Goal: Transaction & Acquisition: Purchase product/service

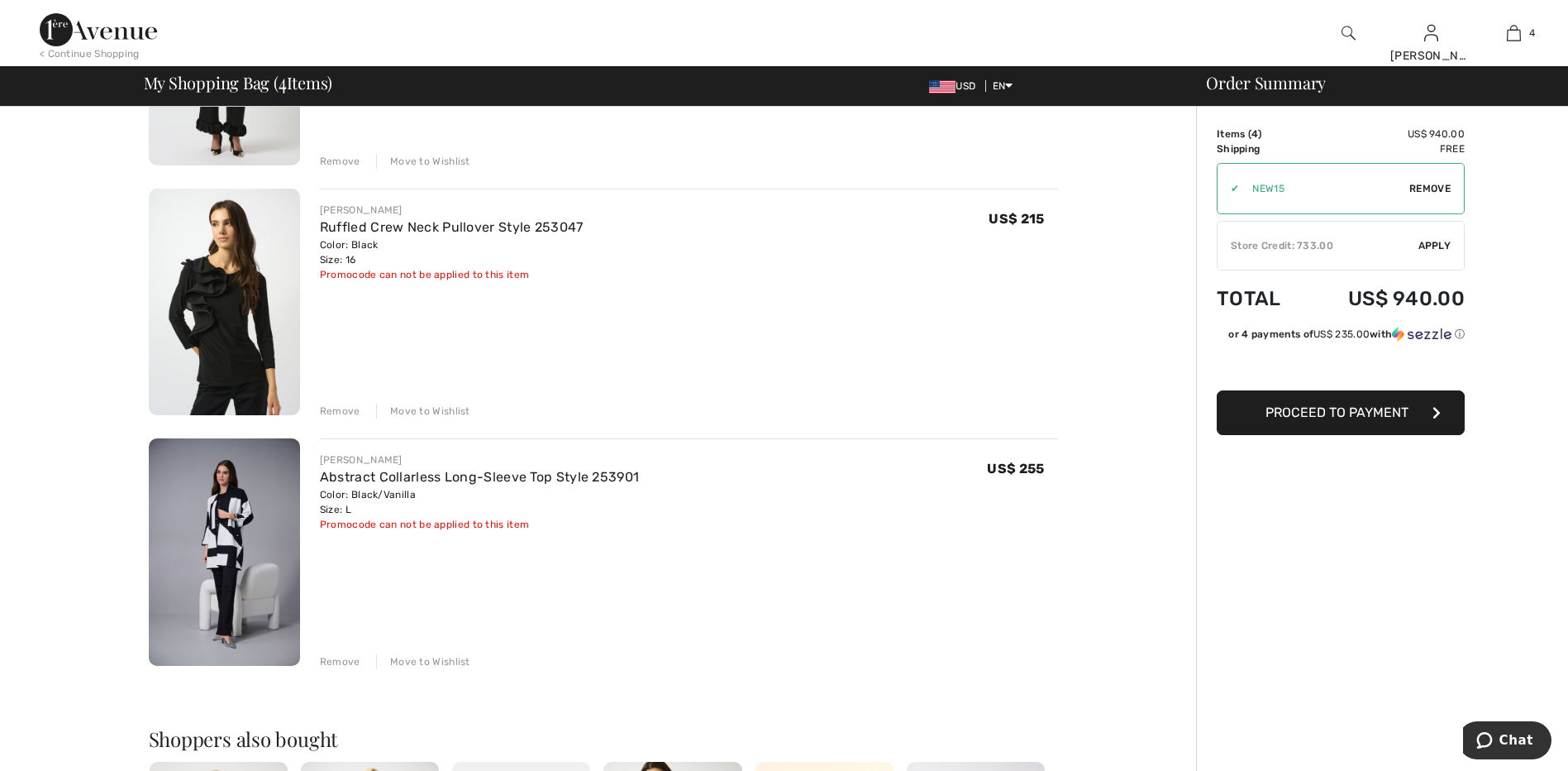
scroll to position [744, 0]
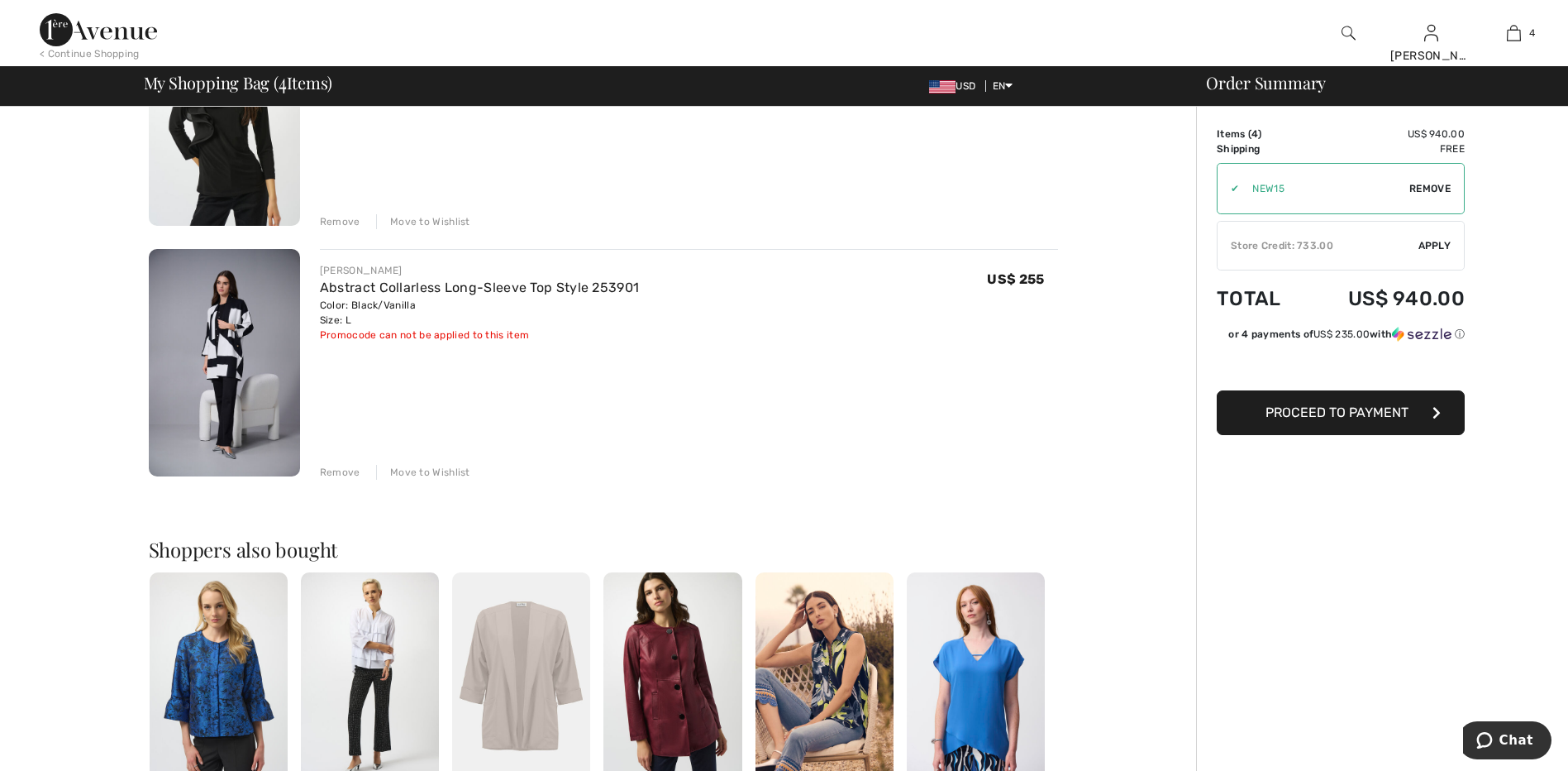
click at [344, 474] on div "Remove" at bounding box center [340, 472] width 41 height 15
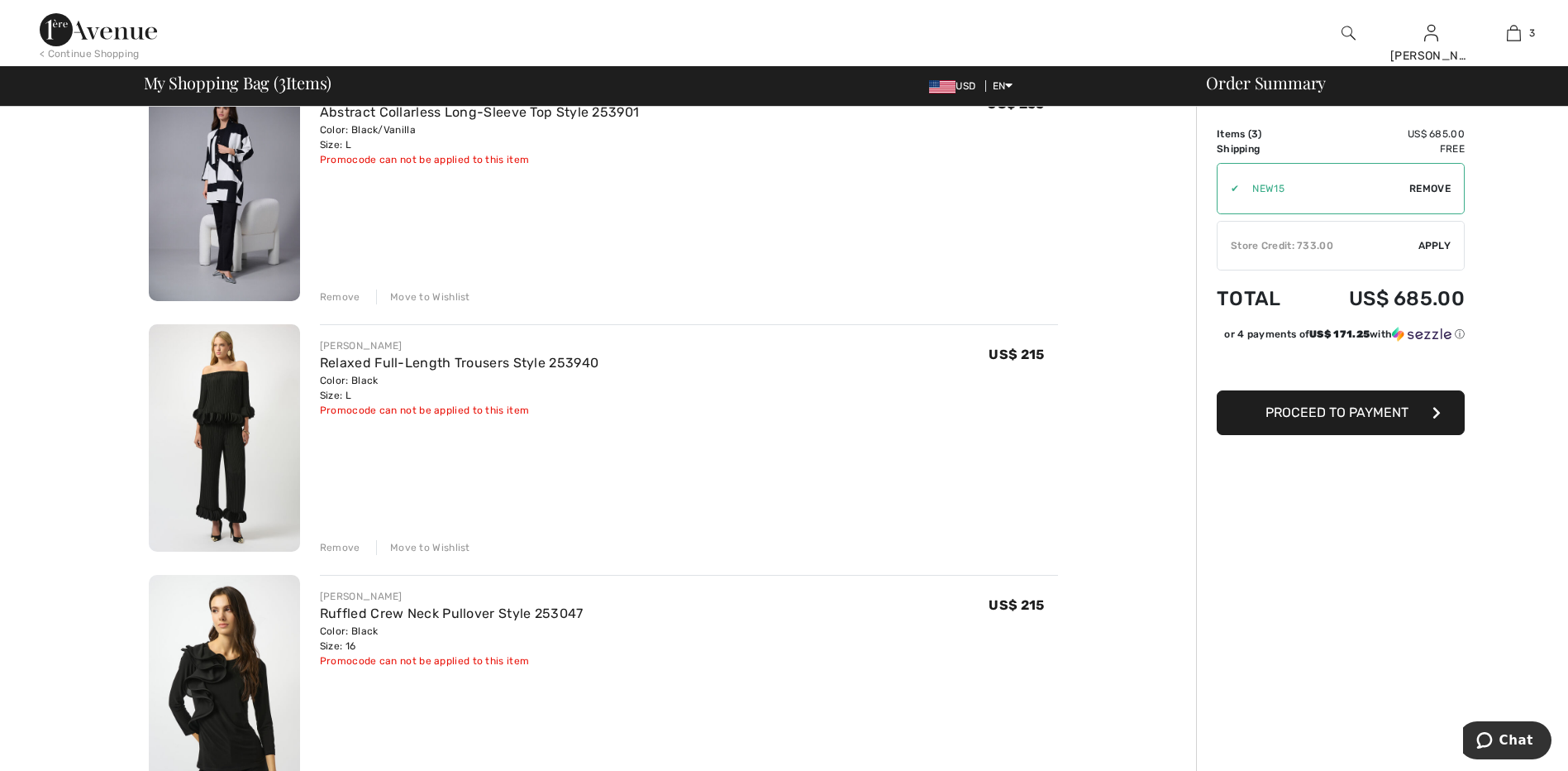
scroll to position [165, 0]
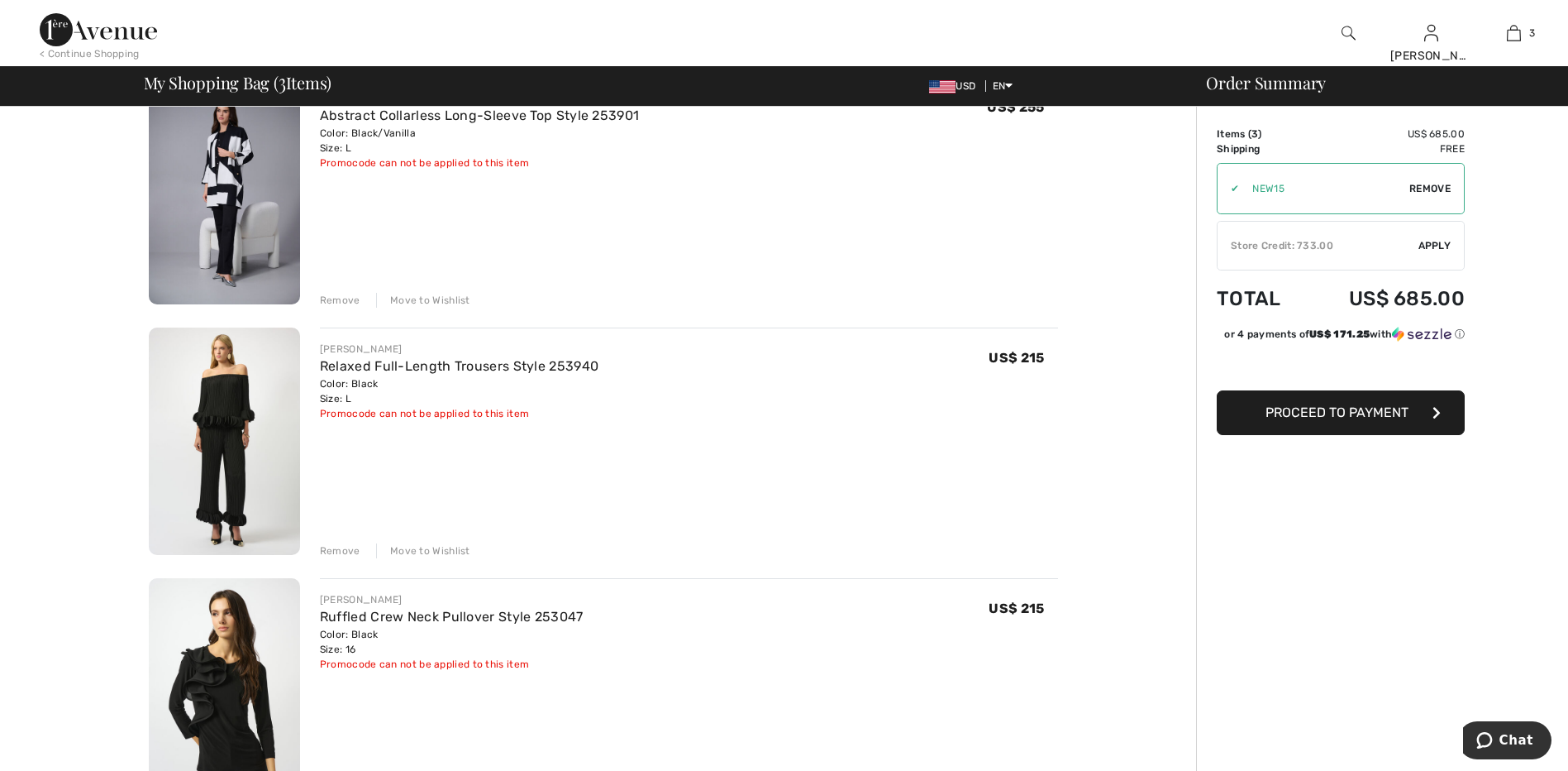
type input "NEW15"
click at [217, 507] on img at bounding box center [224, 442] width 151 height 228
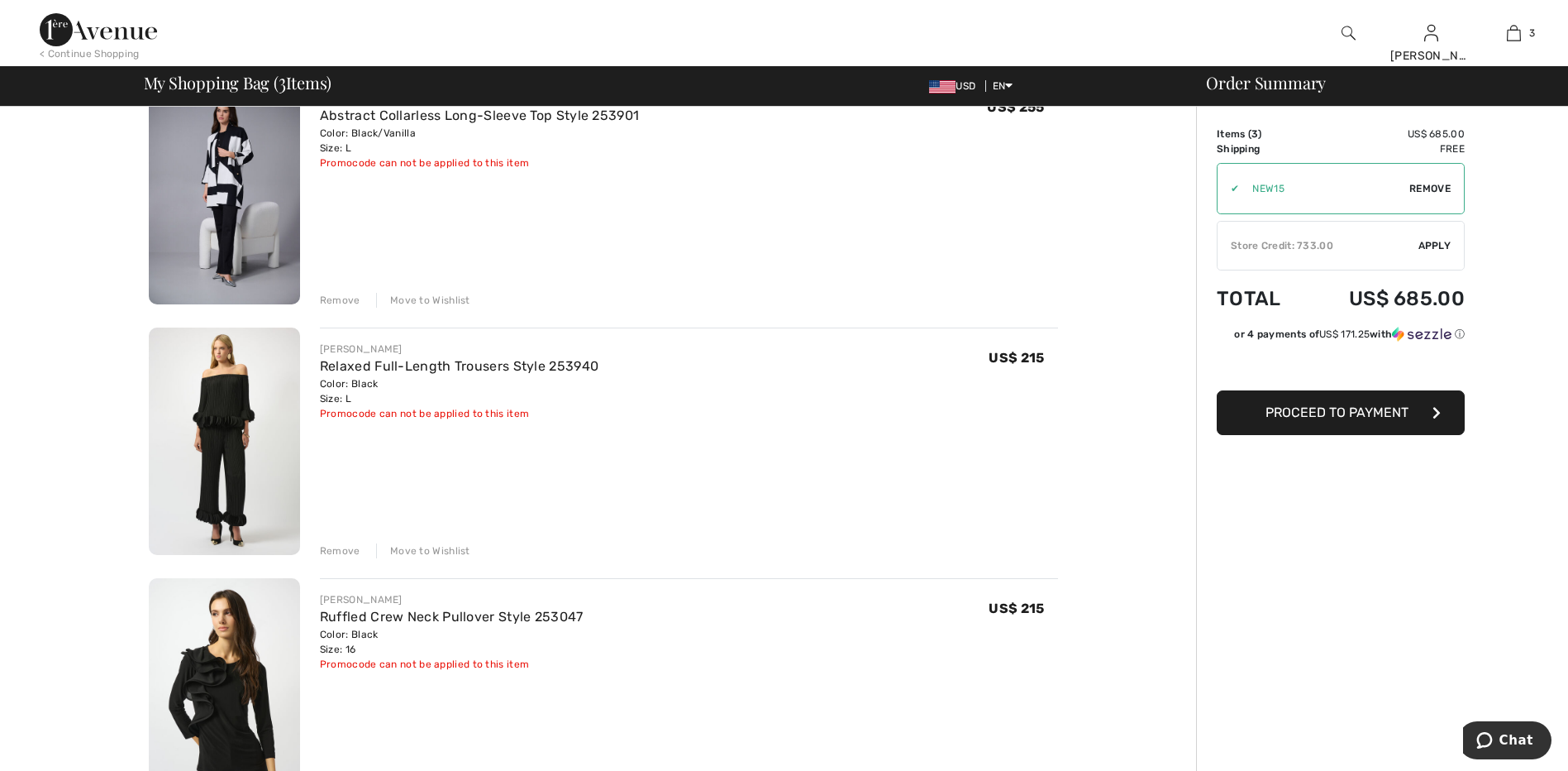
scroll to position [414, 0]
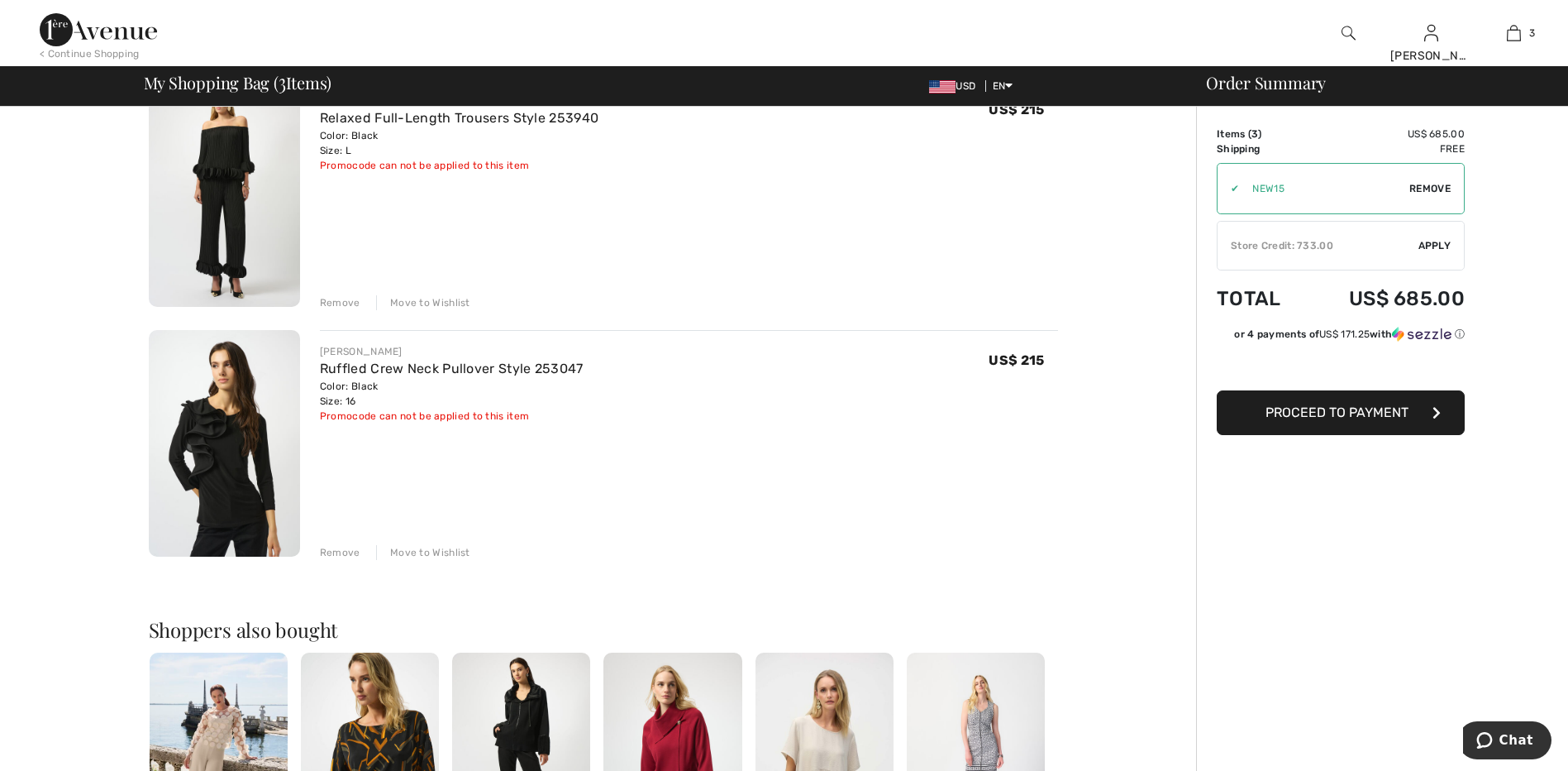
click at [348, 552] on div "Remove" at bounding box center [340, 552] width 41 height 15
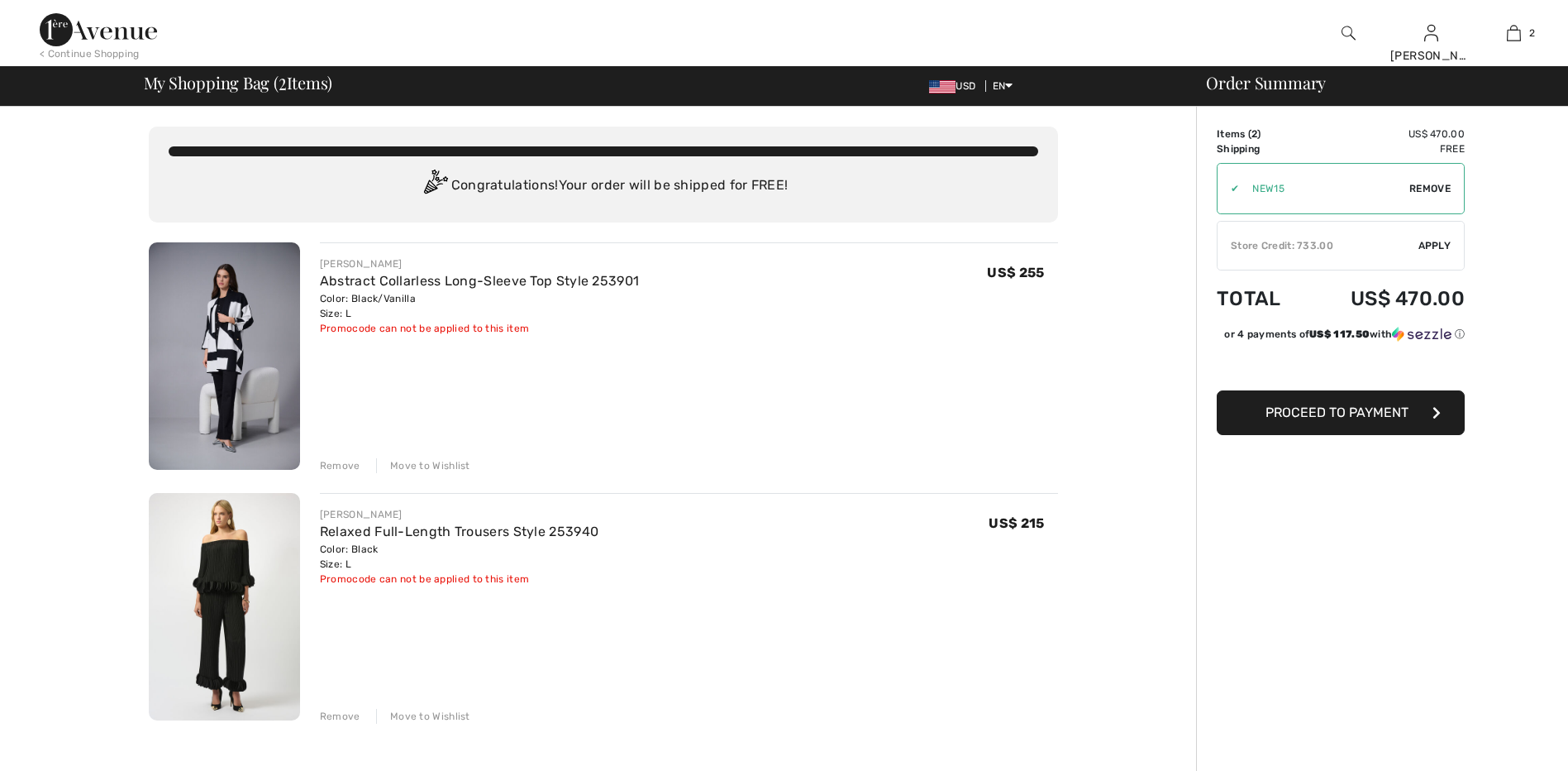
scroll to position [0, 0]
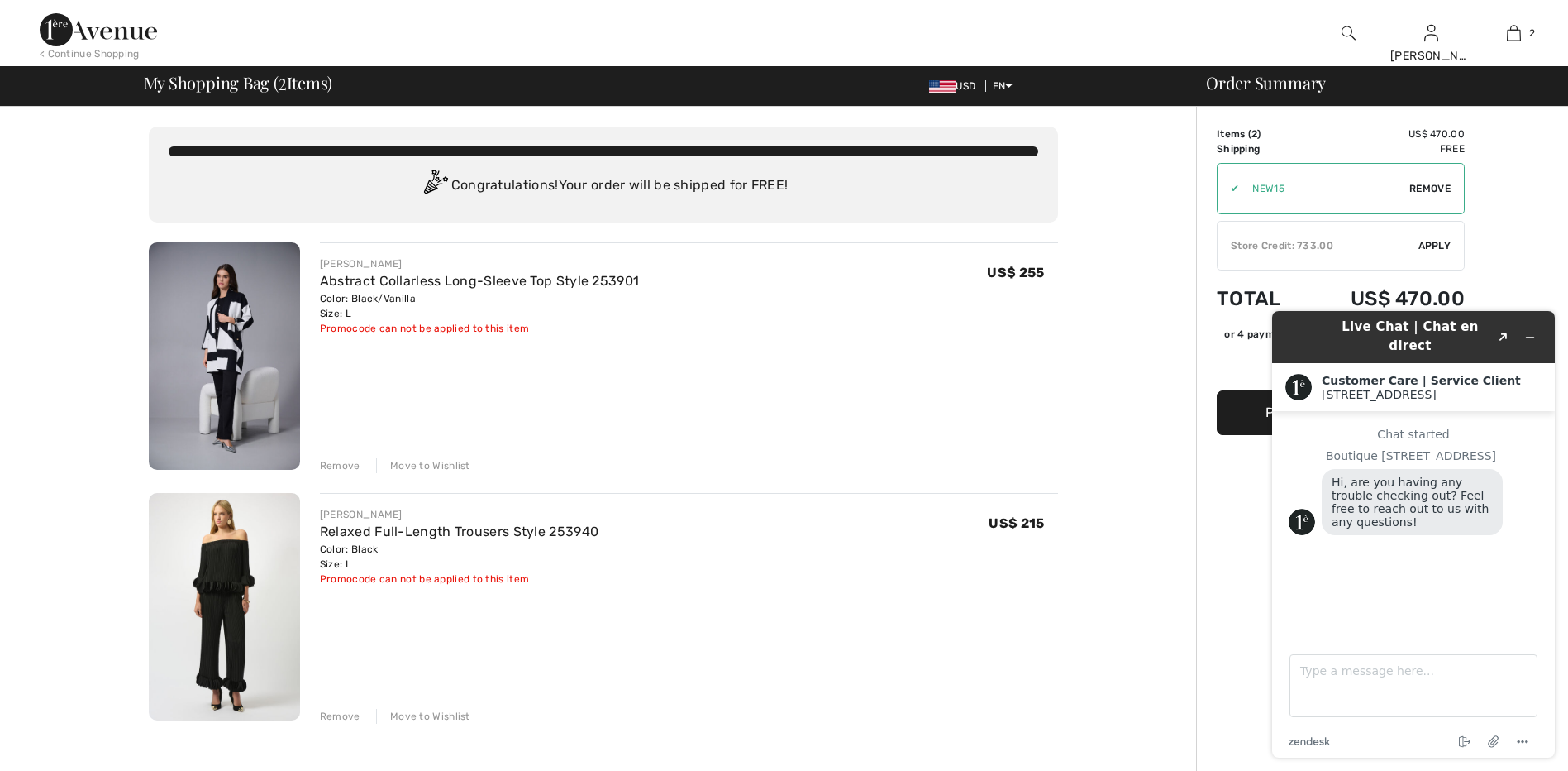
click at [1525, 227] on div "Order Summary Details Items ( 2 ) US$ 470.00 Promo code US$ 0.00 Shipping Free …" at bounding box center [1382, 761] width 372 height 1308
click at [1539, 258] on div "Order Summary Details Items ( 2 ) US$ 470.00 Promo code US$ 0.00 Shipping Free …" at bounding box center [1382, 761] width 372 height 1308
click at [1087, 424] on div "You are only US$ 0.00 away from FREE SHIPPING! Continue Shopping > Congratulati…" at bounding box center [603, 761] width 1187 height 1308
click at [677, 350] on div "JOSEPH RIBKOFF Abstract Collarless Long-Sleeve Top Style 253901 Color: Black/Va…" at bounding box center [689, 358] width 738 height 231
click at [1123, 661] on div "You are only US$ 0.00 away from FREE SHIPPING! Continue Shopping > Congratulati…" at bounding box center [603, 761] width 1187 height 1308
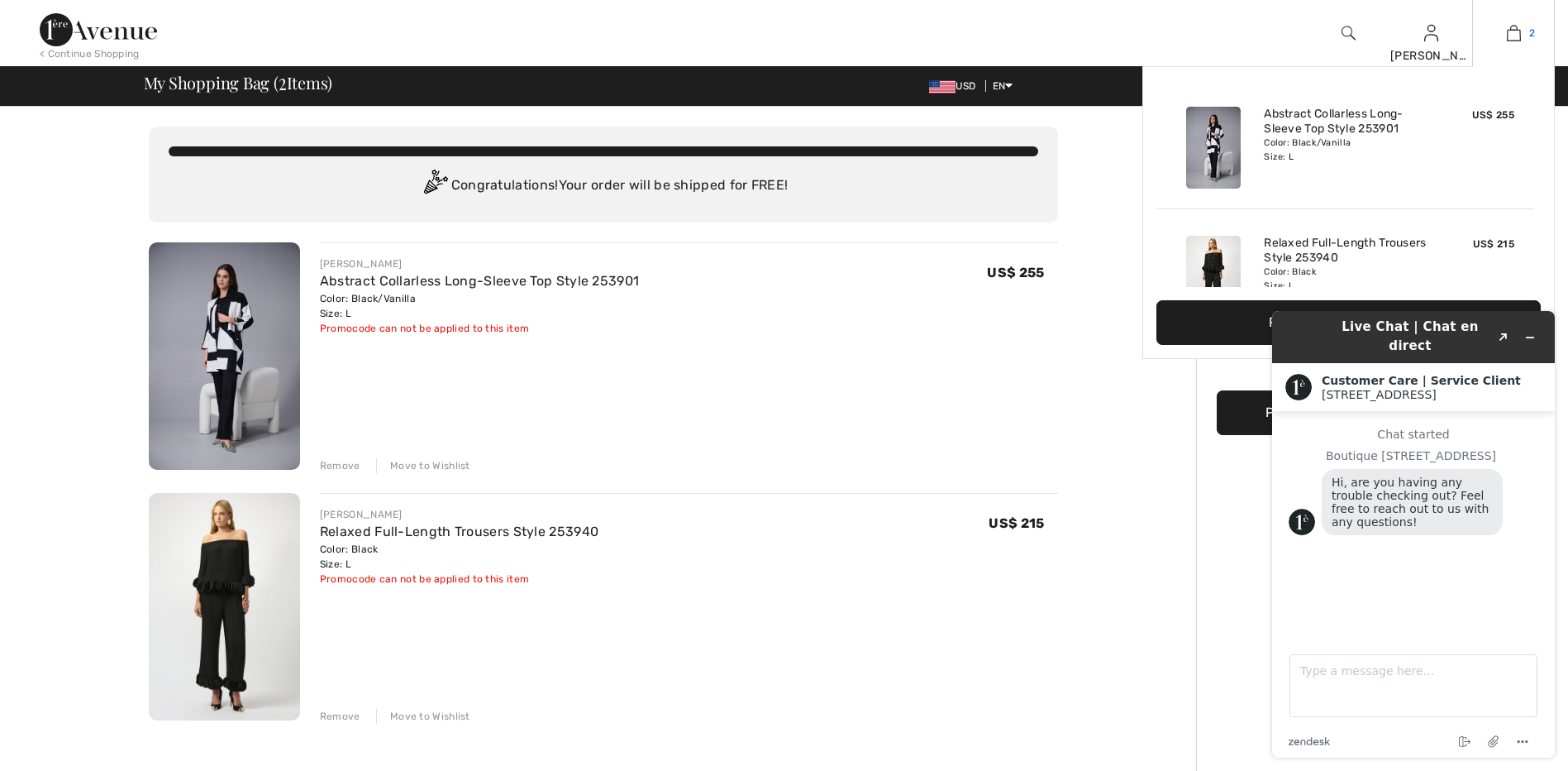
click at [1518, 33] on img at bounding box center [1514, 33] width 14 height 20
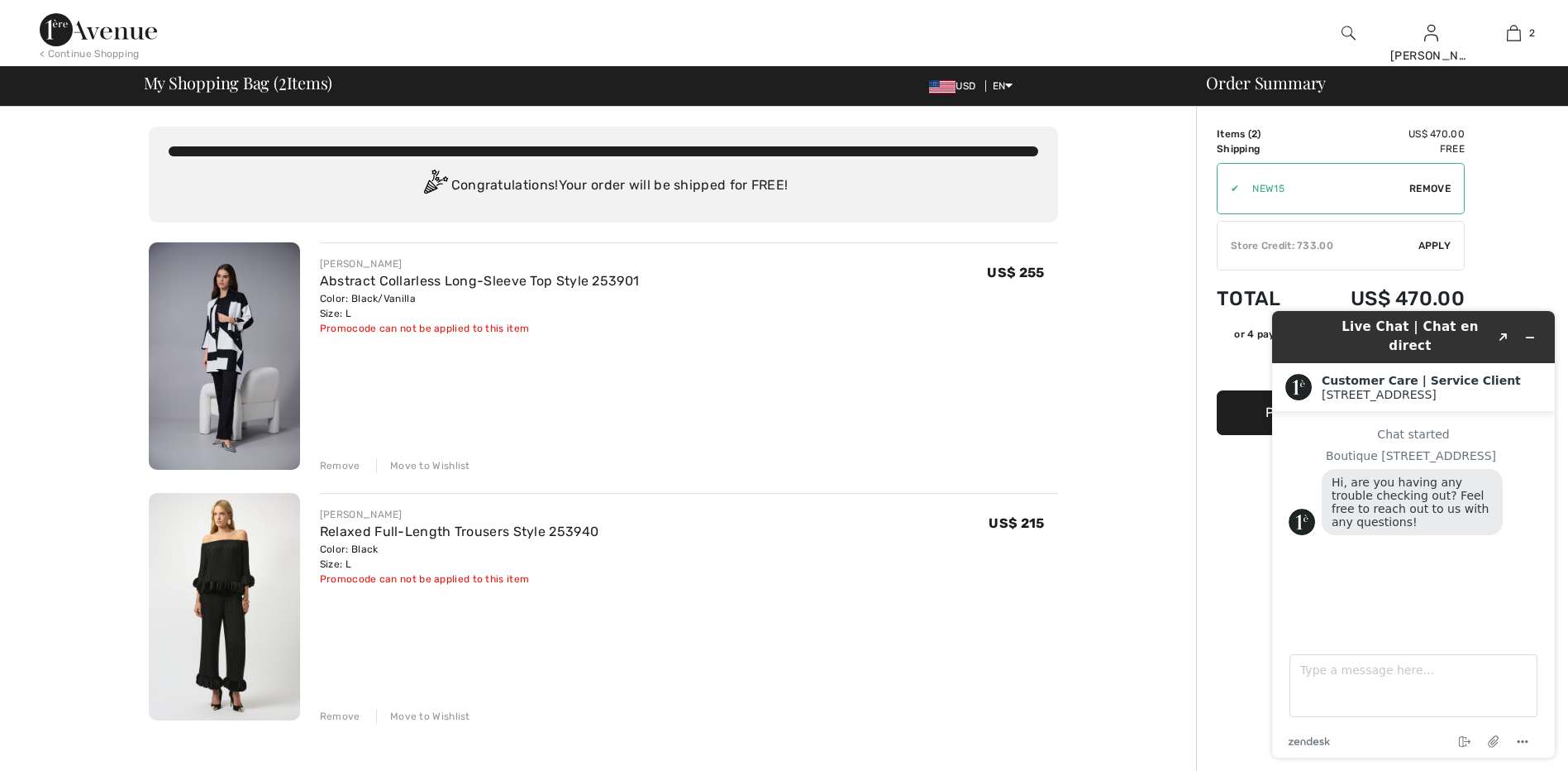
type input "NEW15"
click at [1317, 256] on div "✔ Store Credit: 733.00 Apply Remove" at bounding box center [1340, 245] width 248 height 50
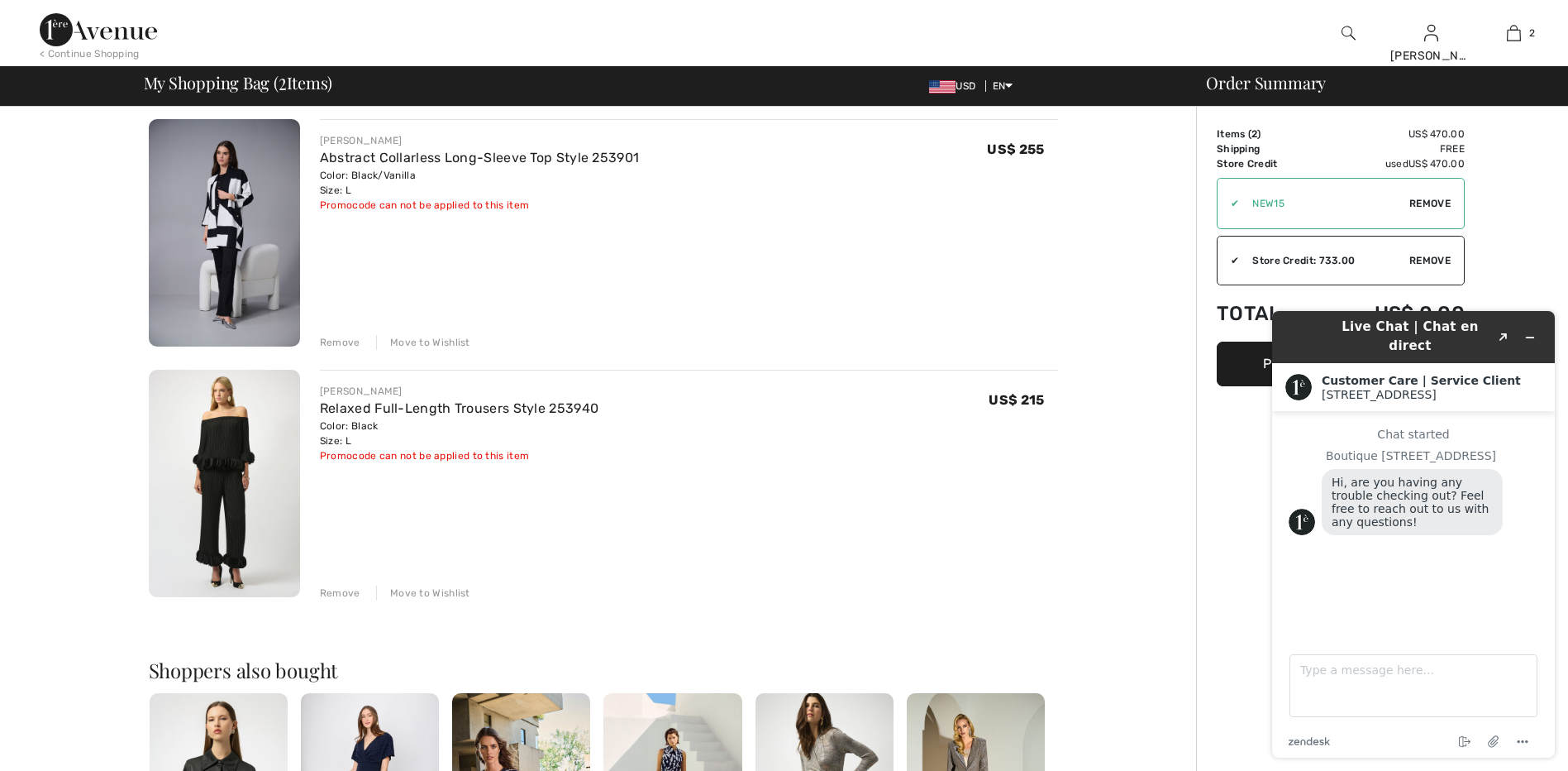
scroll to position [248, 0]
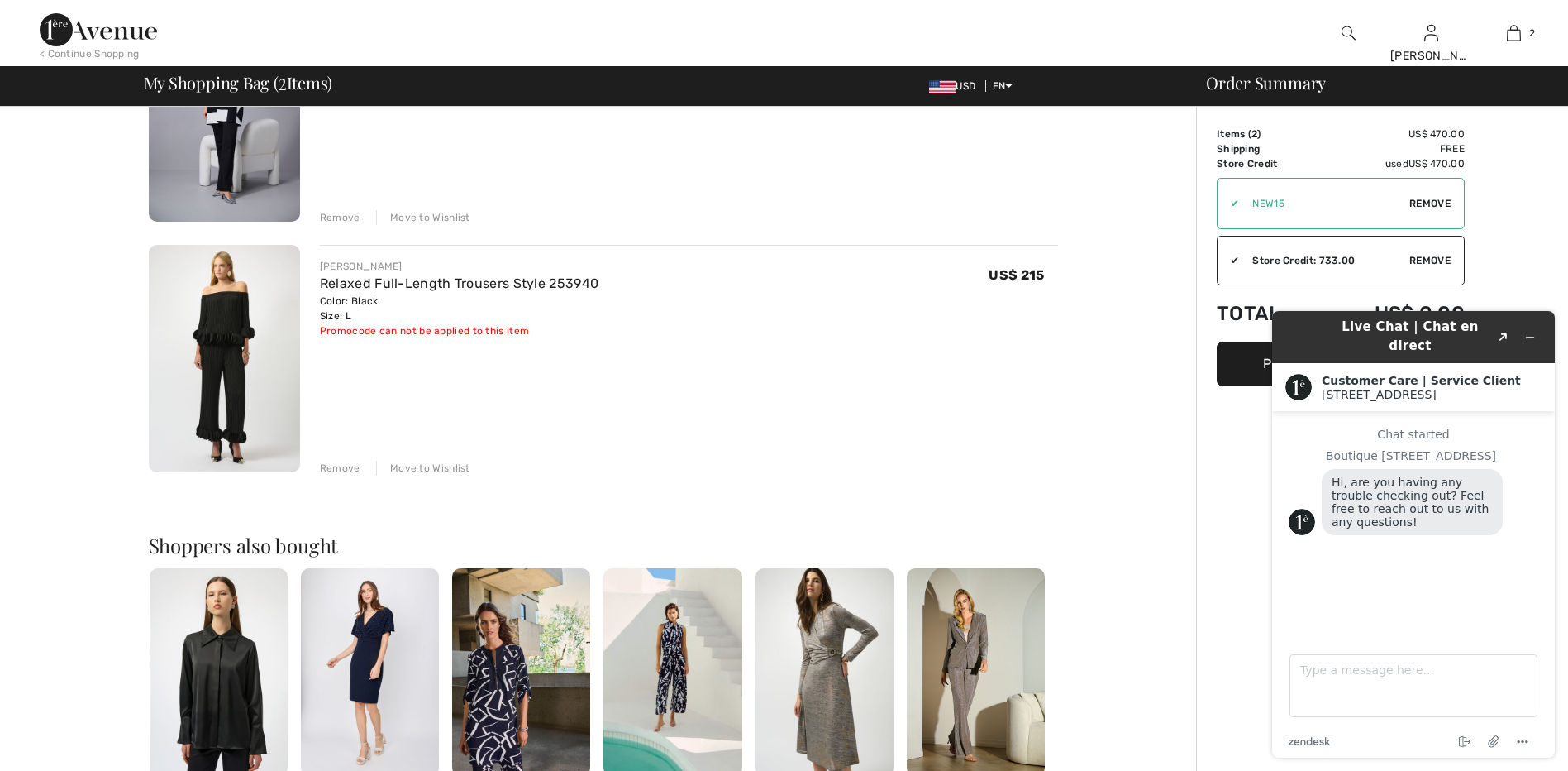
click at [1233, 368] on button "Proceed to Summary" at bounding box center [1340, 363] width 248 height 44
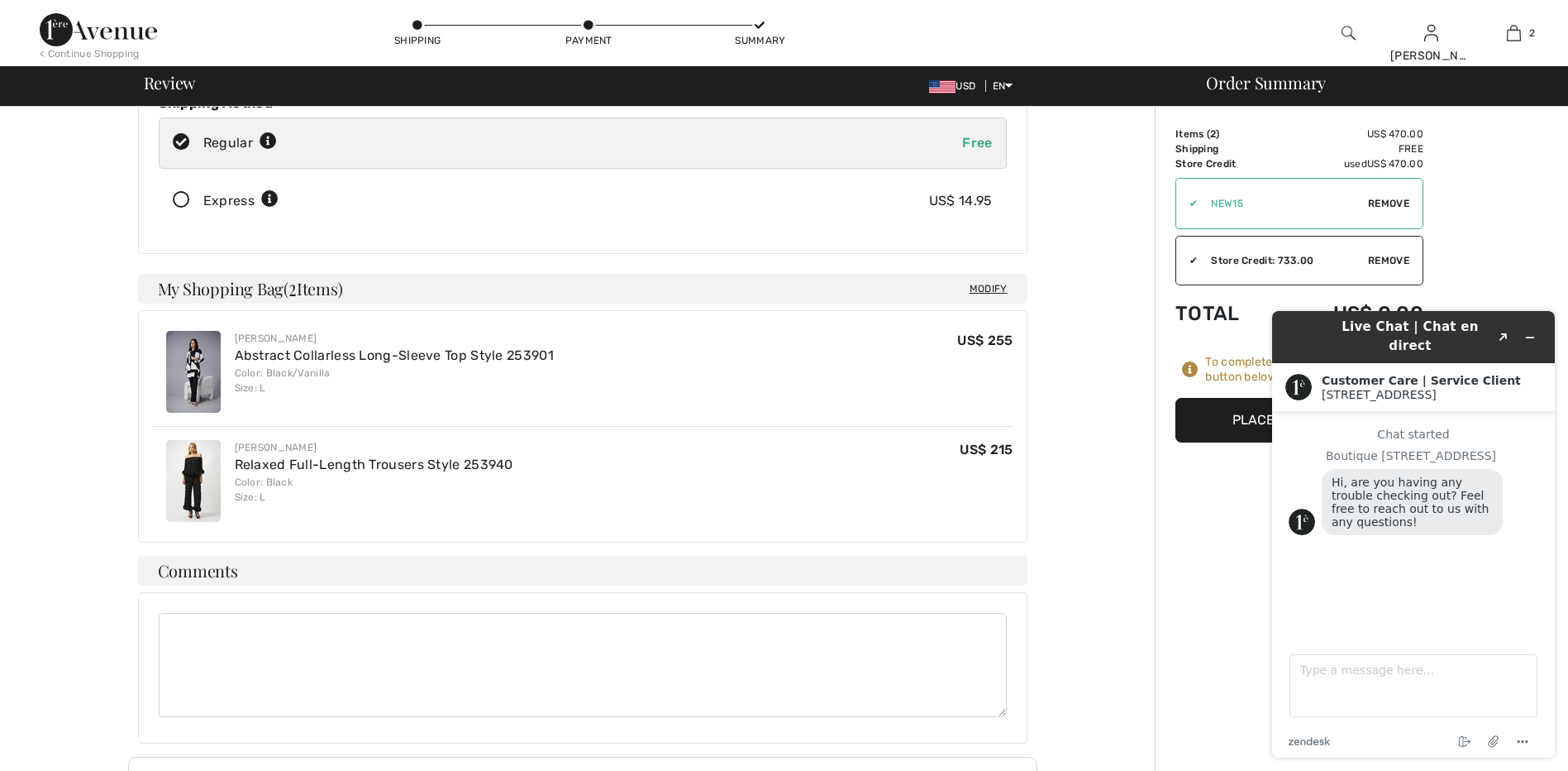
scroll to position [253, 0]
click at [1241, 423] on button "Place Your Order" at bounding box center [1299, 420] width 248 height 44
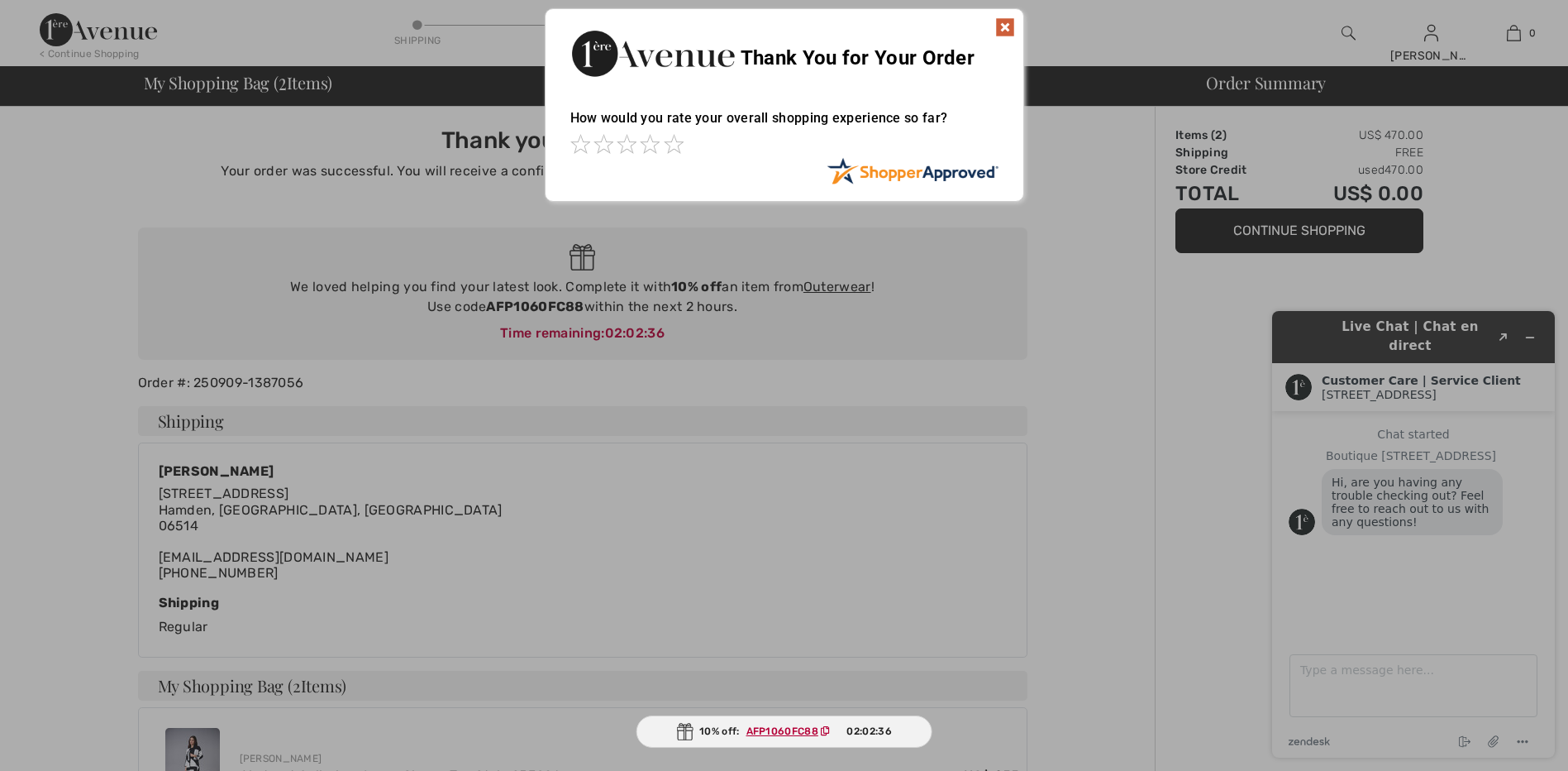
click at [1004, 19] on img at bounding box center [1005, 27] width 20 height 20
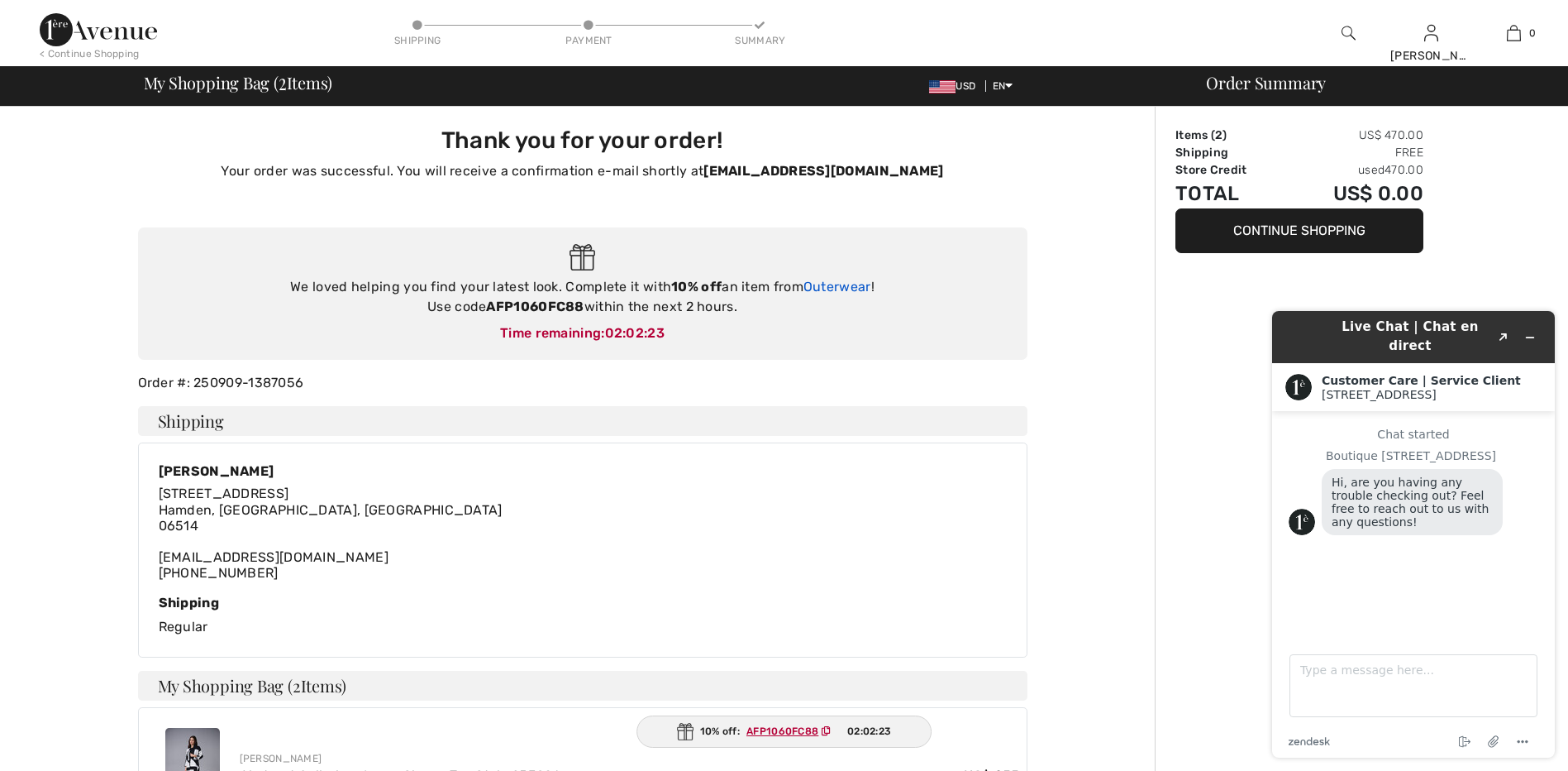
click at [857, 284] on link "Outerwear" at bounding box center [837, 287] width 68 height 16
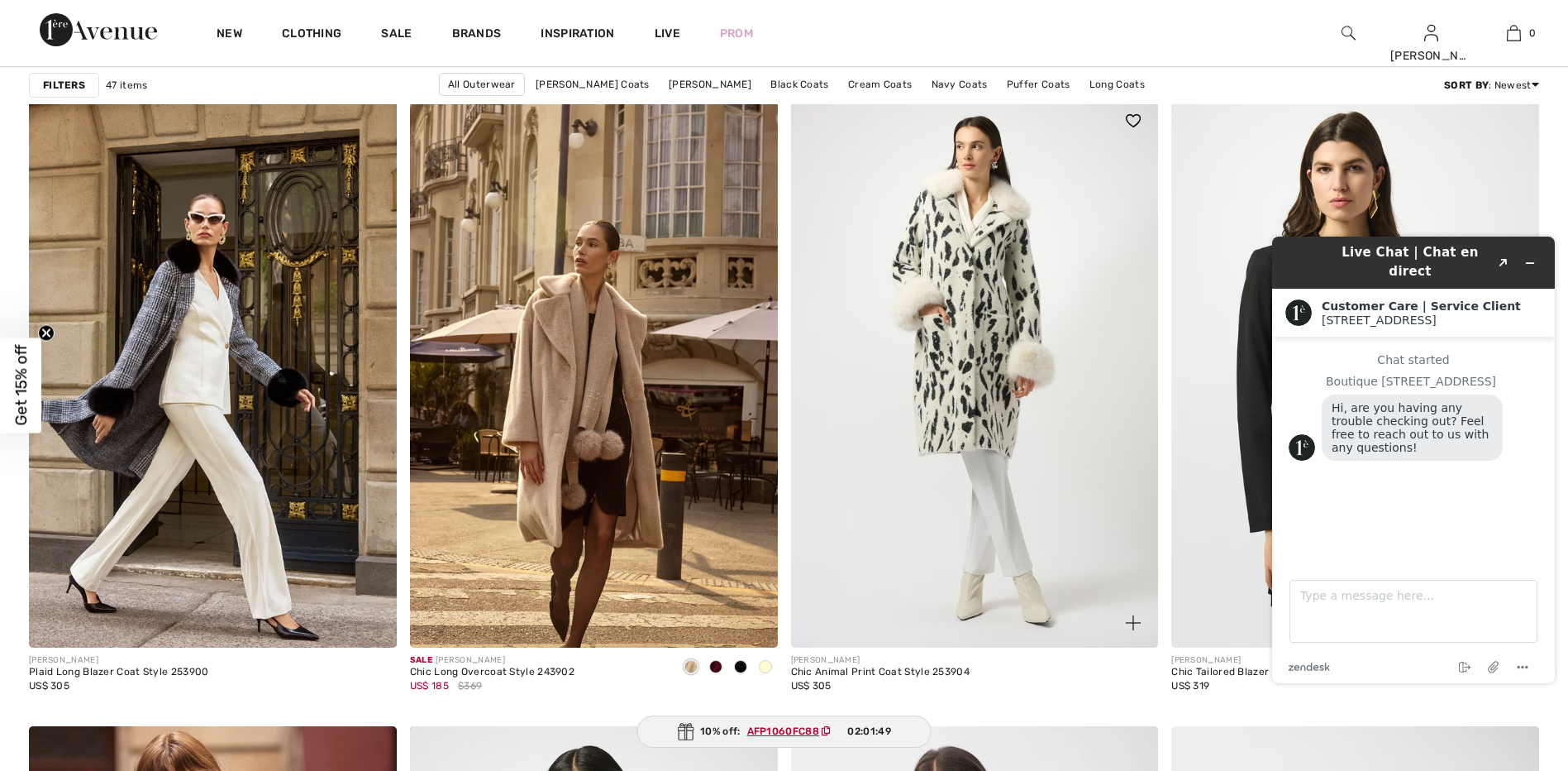
scroll to position [3557, 0]
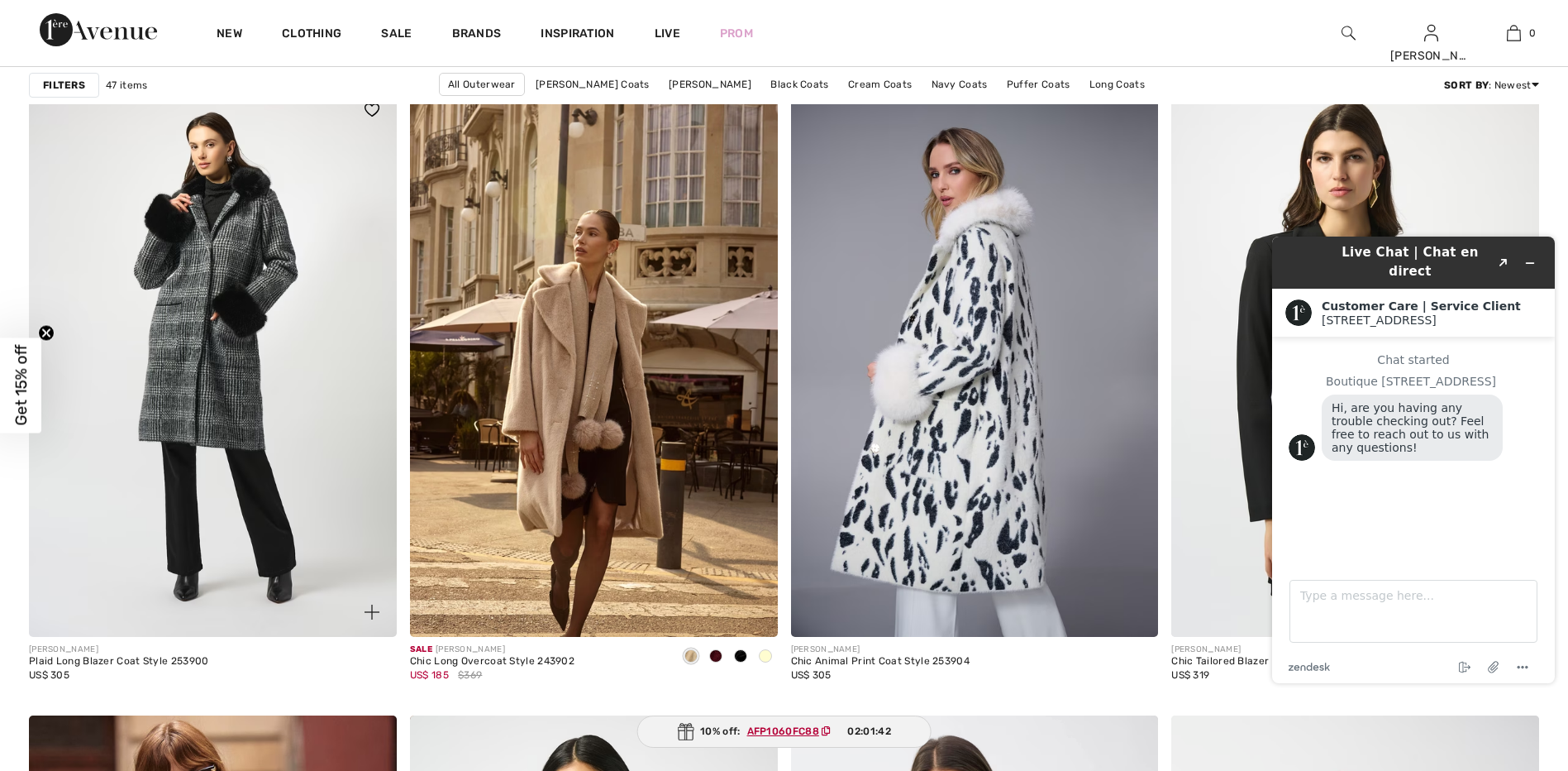
click at [196, 435] on img at bounding box center [212, 361] width 367 height 552
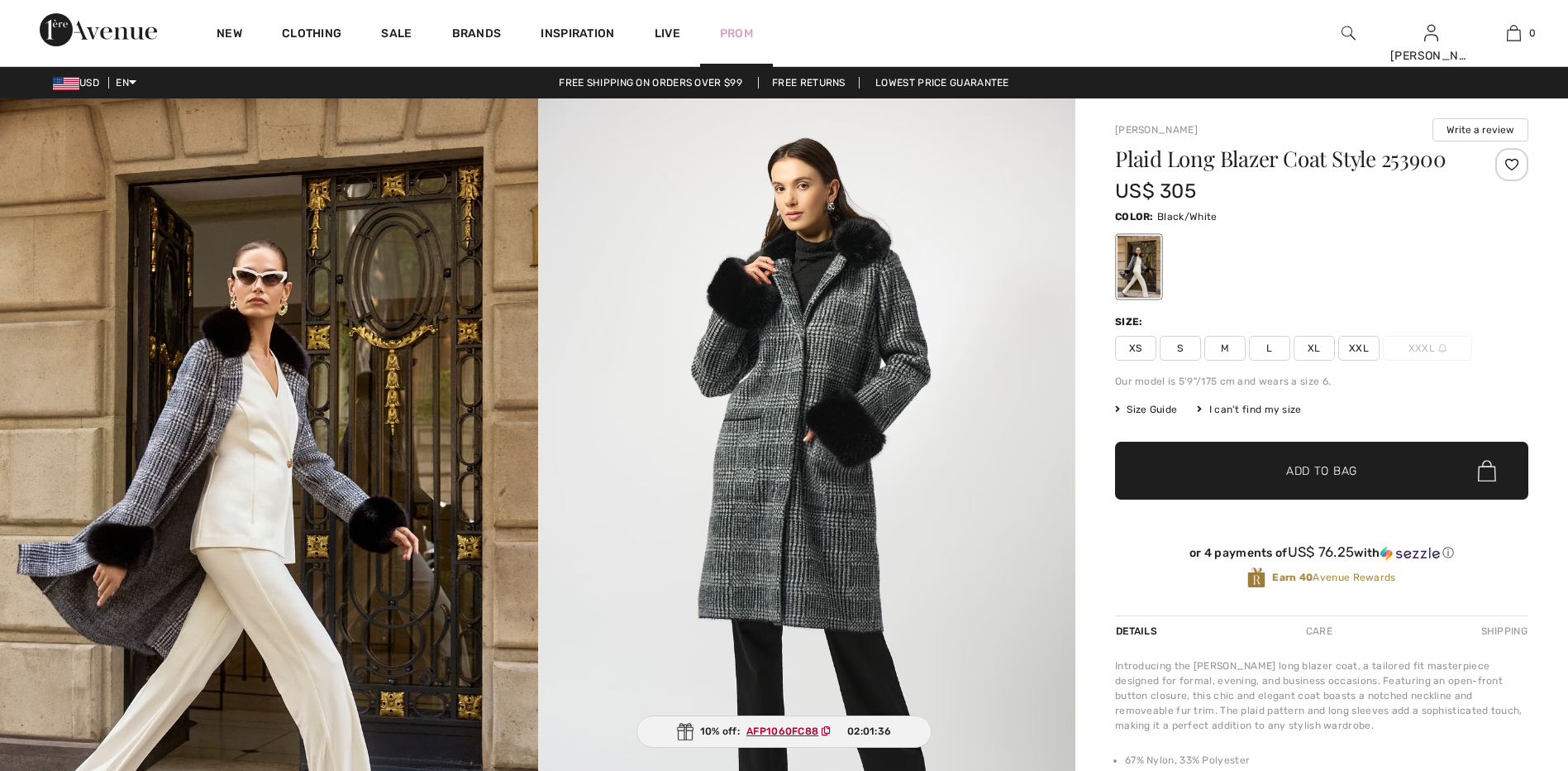
checkbox input "true"
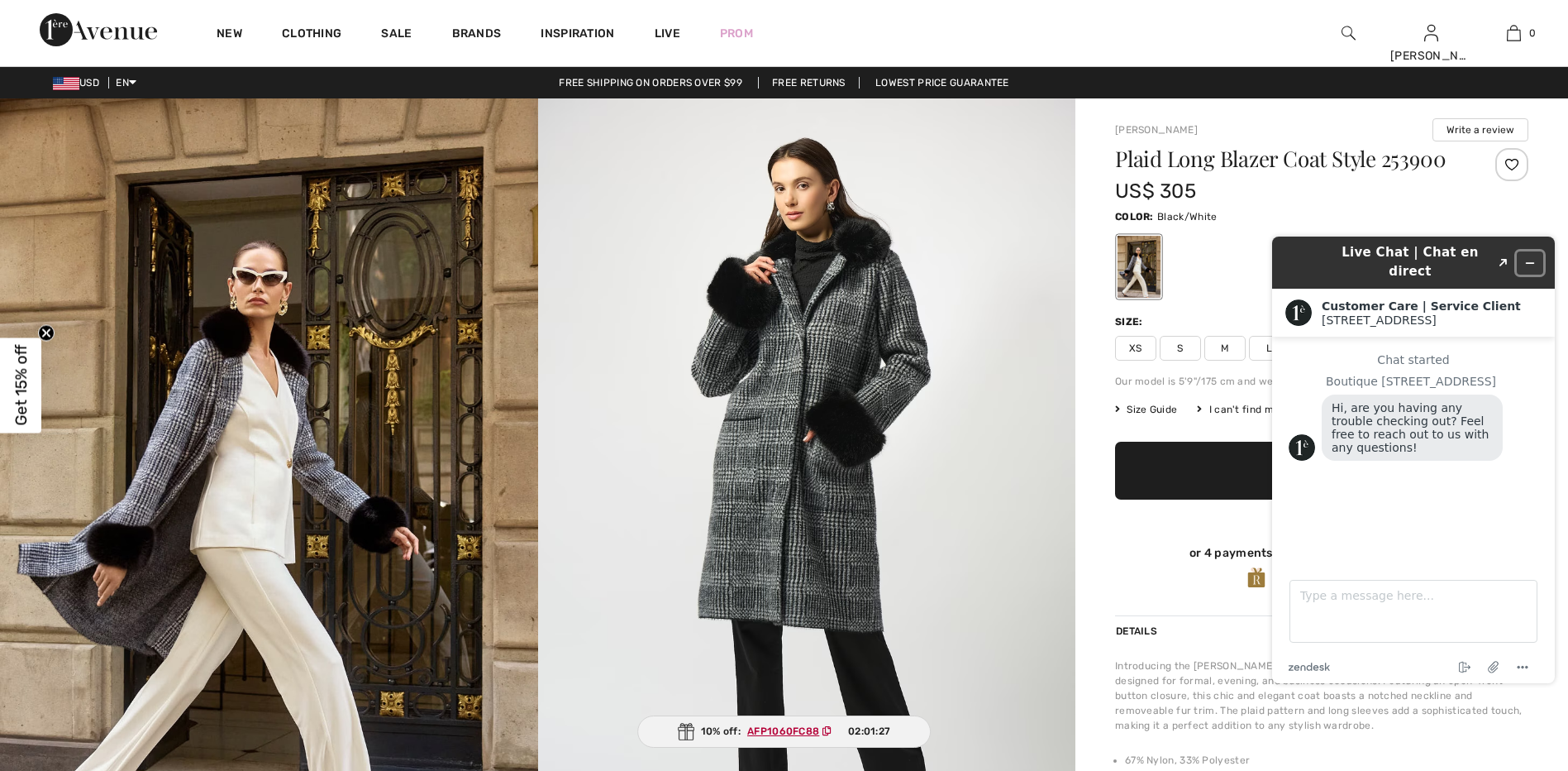
click at [1531, 251] on button "Minimize widget" at bounding box center [1530, 263] width 26 height 23
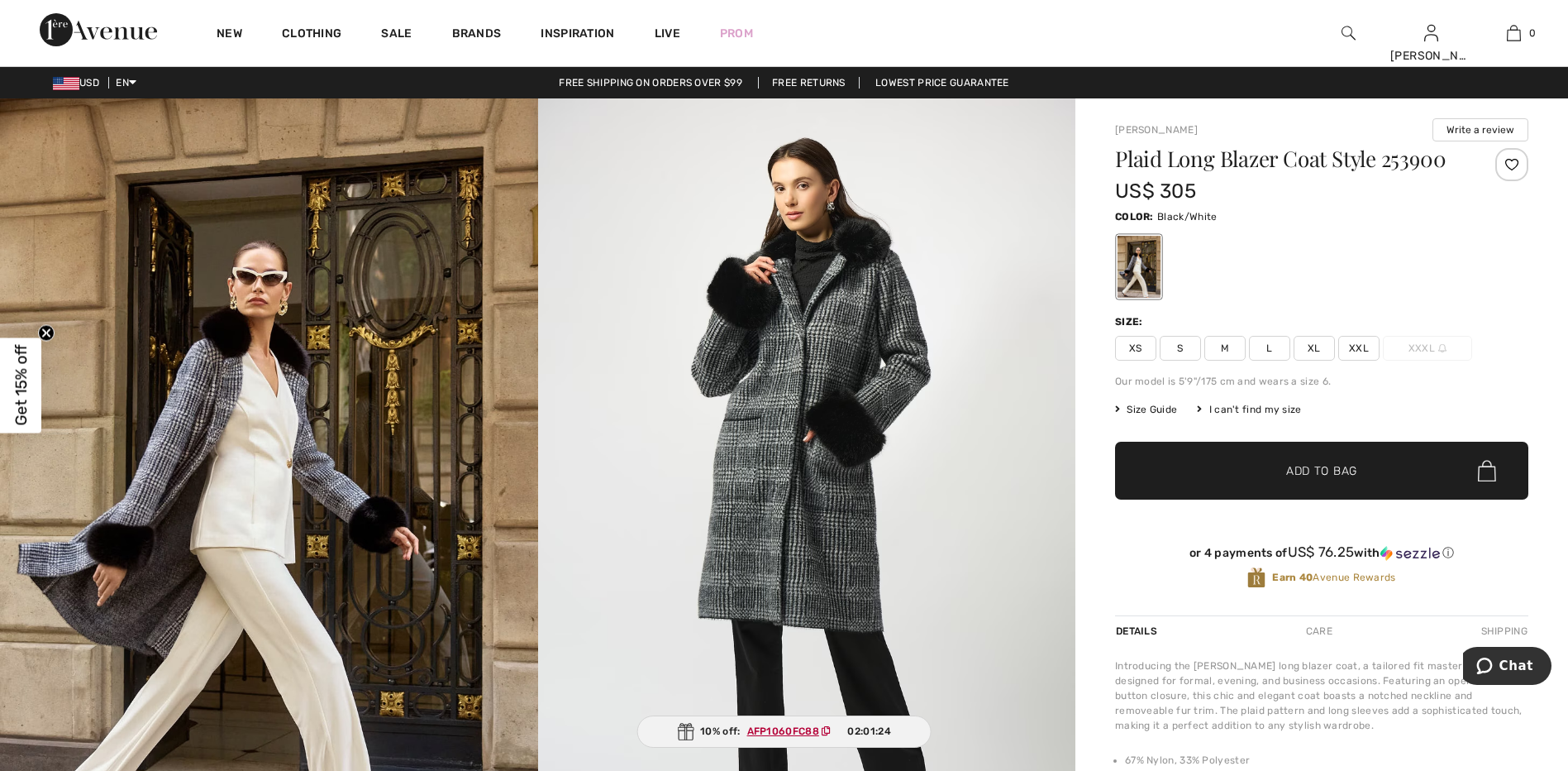
click at [1357, 349] on span "XXL" at bounding box center [1360, 348] width 42 height 25
click at [828, 77] on link "Free Returns" at bounding box center [809, 83] width 102 height 11
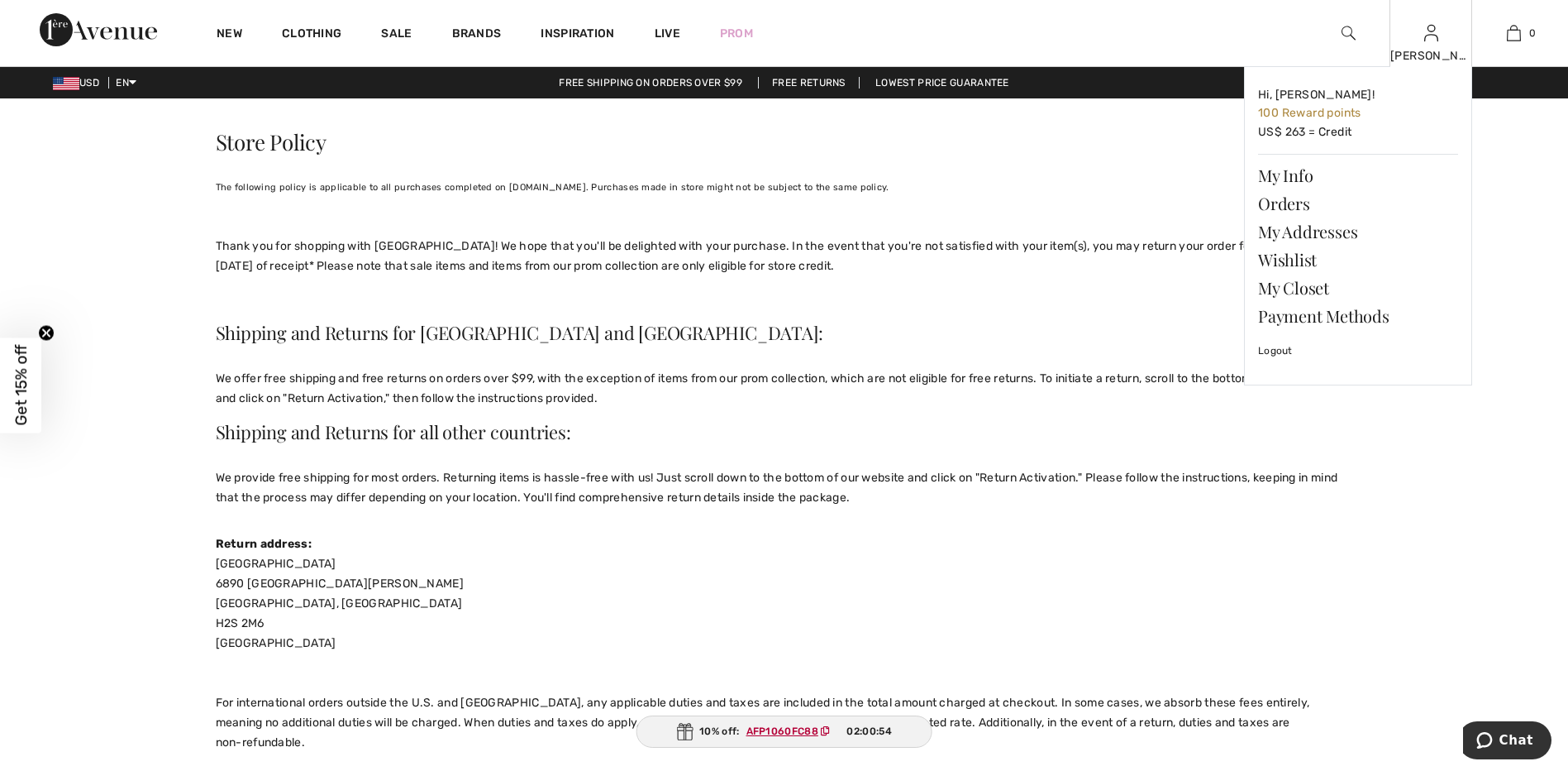
click at [1428, 33] on img at bounding box center [1432, 33] width 14 height 20
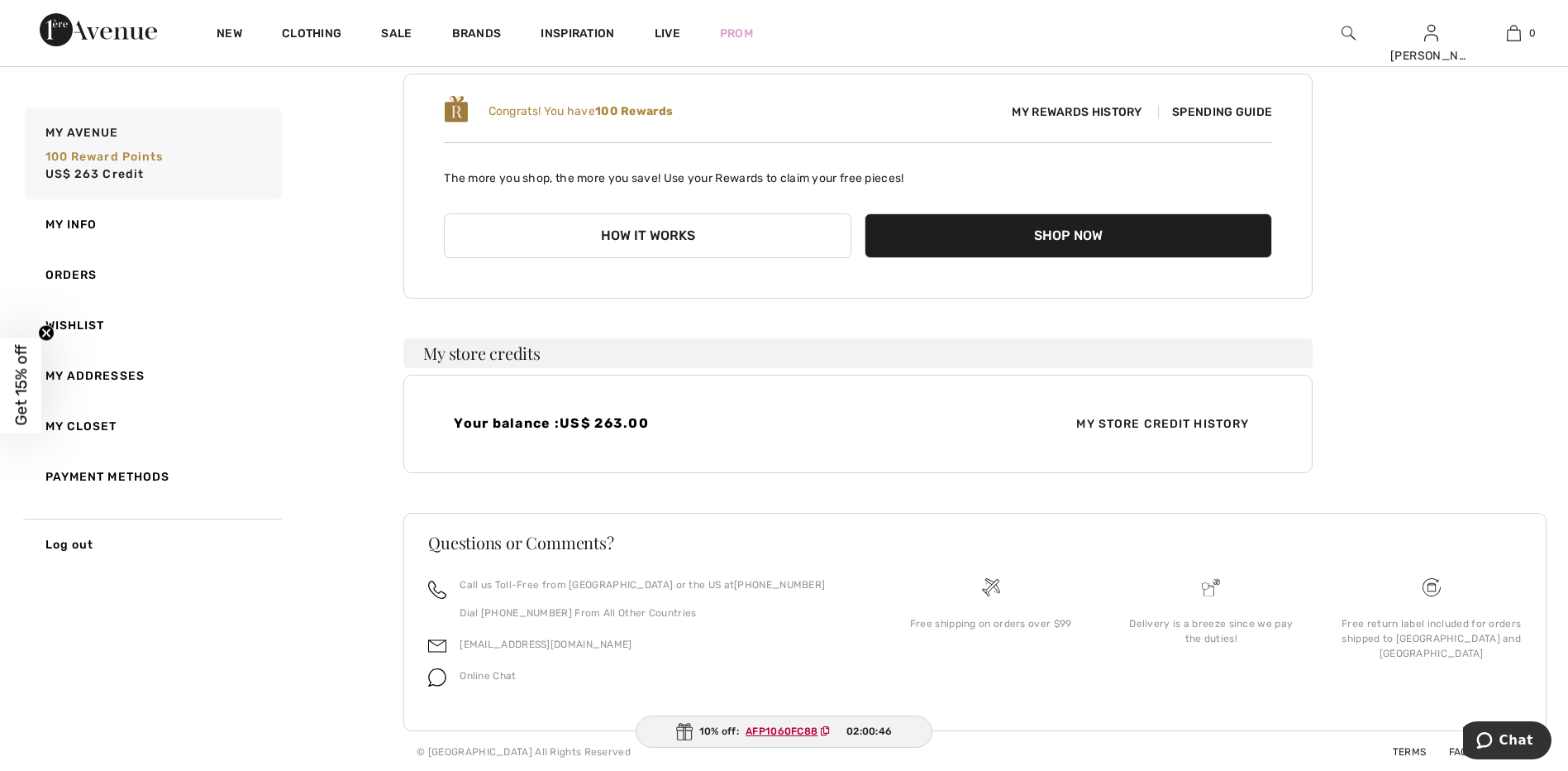
scroll to position [165, 0]
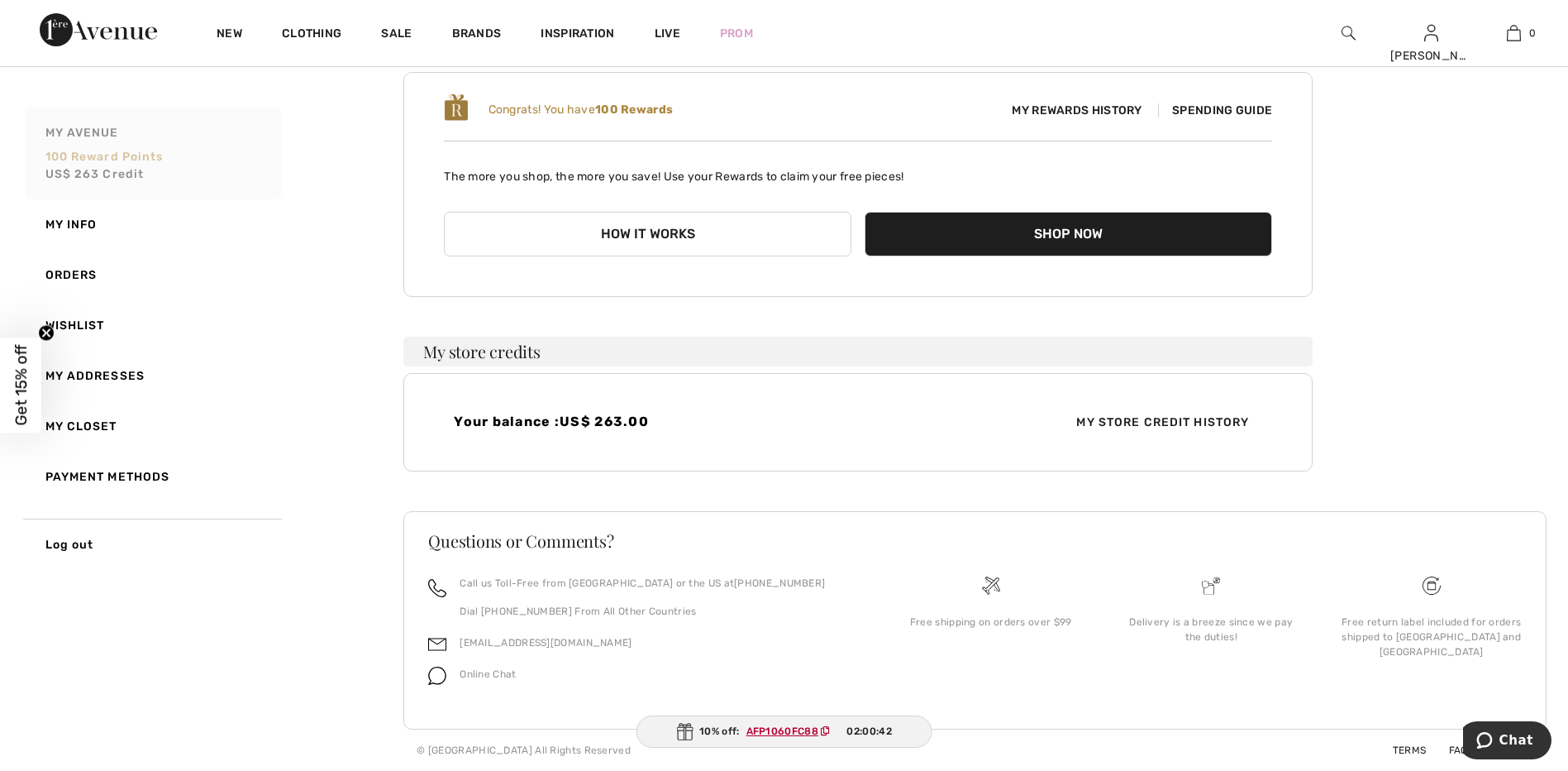
click at [95, 159] on span "100 Reward points" at bounding box center [104, 156] width 118 height 14
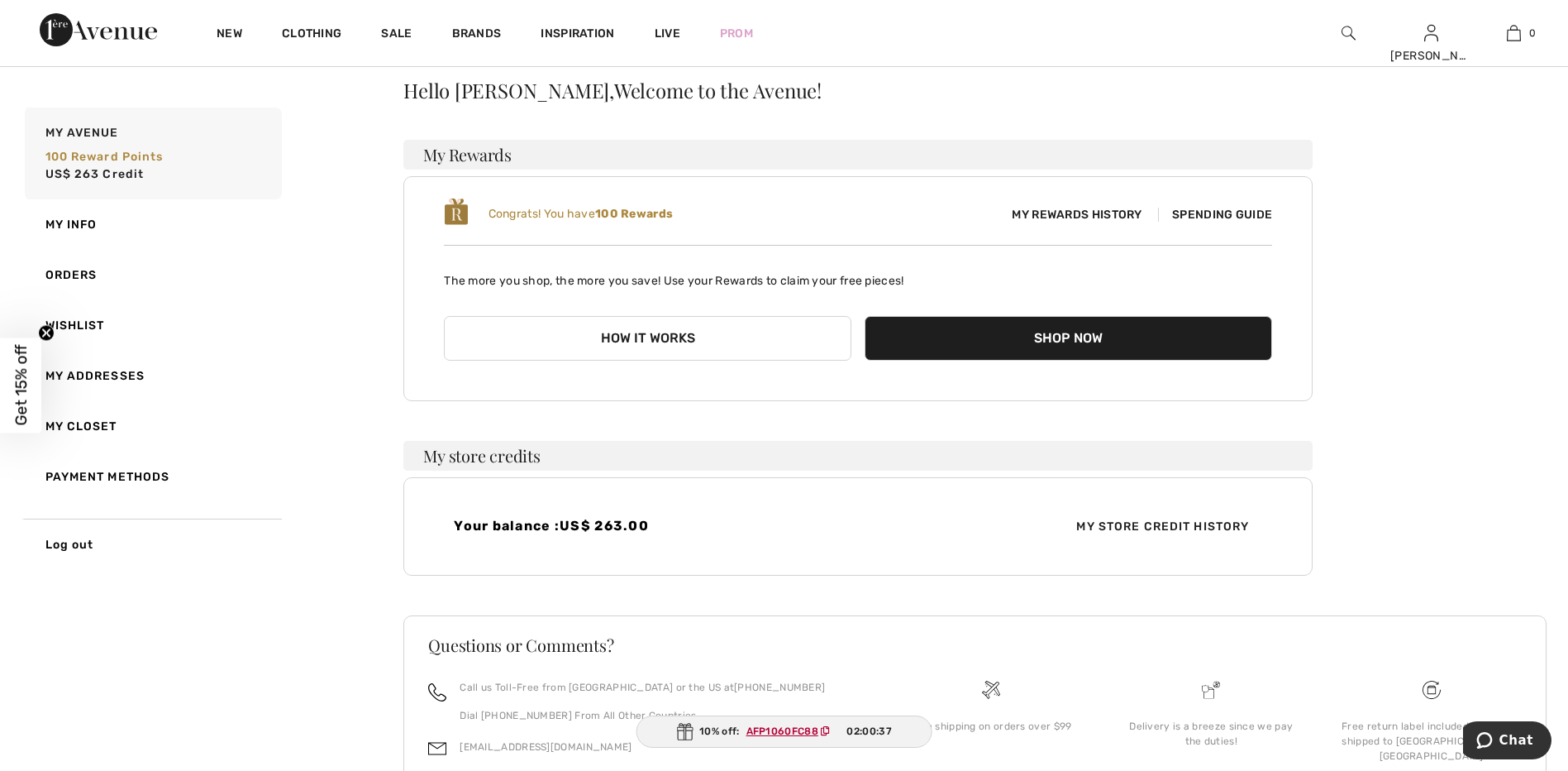
scroll to position [0, 0]
